Goal: Use online tool/utility

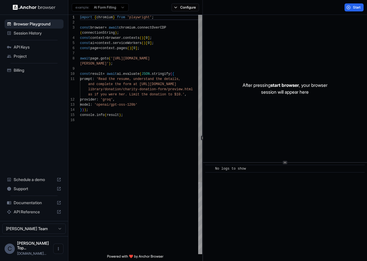
scroll to position [41, 0]
click at [125, 7] on html "Browser Playground Session History API Keys Project Billing Schedule a demo Sup…" at bounding box center [183, 130] width 367 height 261
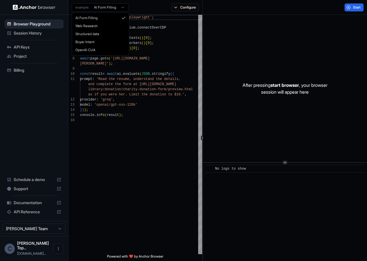
type textarea "**********"
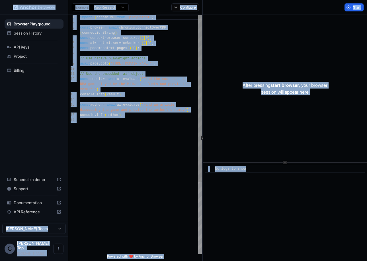
type textarea "**********"
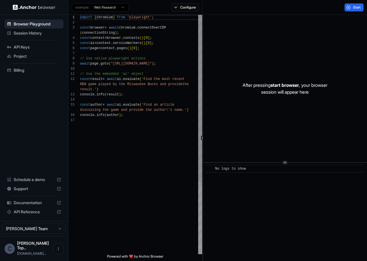
click at [166, 82] on span "NBA game played by the Milwaukee Bucks and provide the" at bounding box center [134, 84] width 109 height 5
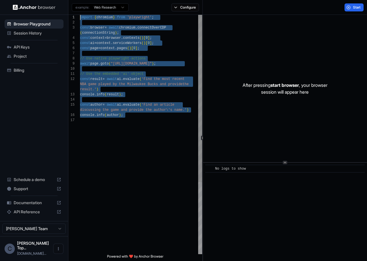
drag, startPoint x: 163, startPoint y: 133, endPoint x: 72, endPoint y: -21, distance: 178.6
click at [72, 0] on html "Browser Playground Session History API Keys Project Billing Schedule a demo Sup…" at bounding box center [183, 130] width 367 height 261
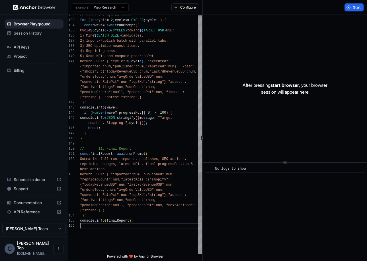
scroll to position [31, 0]
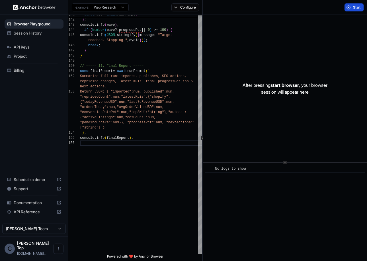
click at [355, 8] on span "Start" at bounding box center [357, 7] width 8 height 5
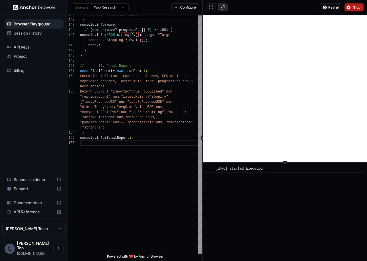
click at [224, 9] on button at bounding box center [223, 7] width 10 height 8
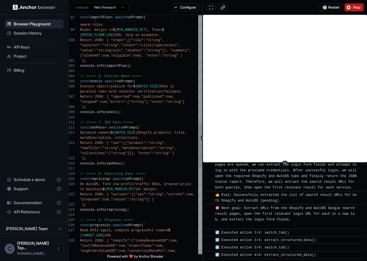
scroll to position [953, 0]
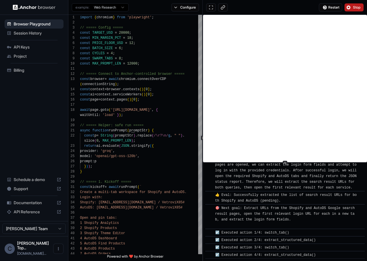
click at [355, 7] on span "Stop" at bounding box center [357, 7] width 8 height 5
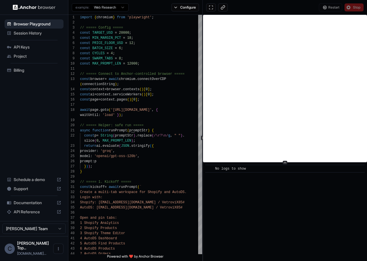
scroll to position [0, 0]
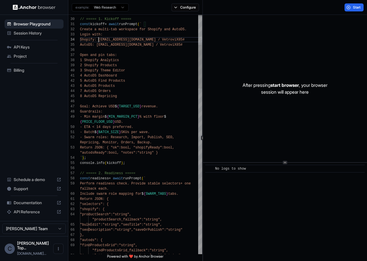
click at [99, 39] on span "Shopify: [EMAIL_ADDRESS][DOMAIN_NAME] / VetroviX85#" at bounding box center [132, 40] width 105 height 4
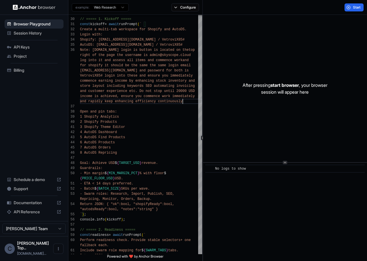
scroll to position [41, 0]
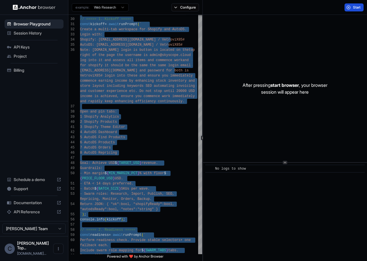
click at [354, 9] on span "Start" at bounding box center [357, 7] width 8 height 5
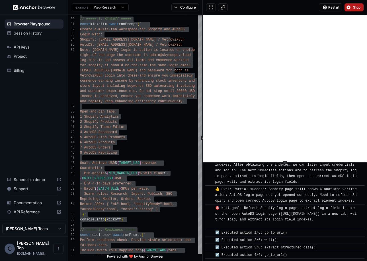
scroll to position [757, 0]
click at [224, 7] on button at bounding box center [223, 7] width 10 height 8
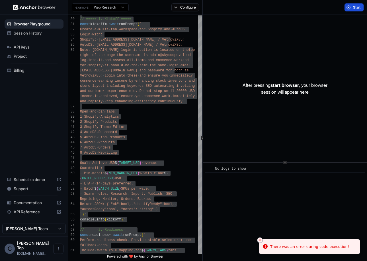
scroll to position [0, 0]
type textarea "**********"
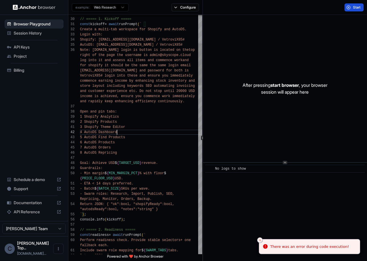
scroll to position [21, 0]
click at [187, 134] on div "4 AutoDS Dashboard" at bounding box center [141, 131] width 122 height 5
